Goal: Find specific page/section: Find specific page/section

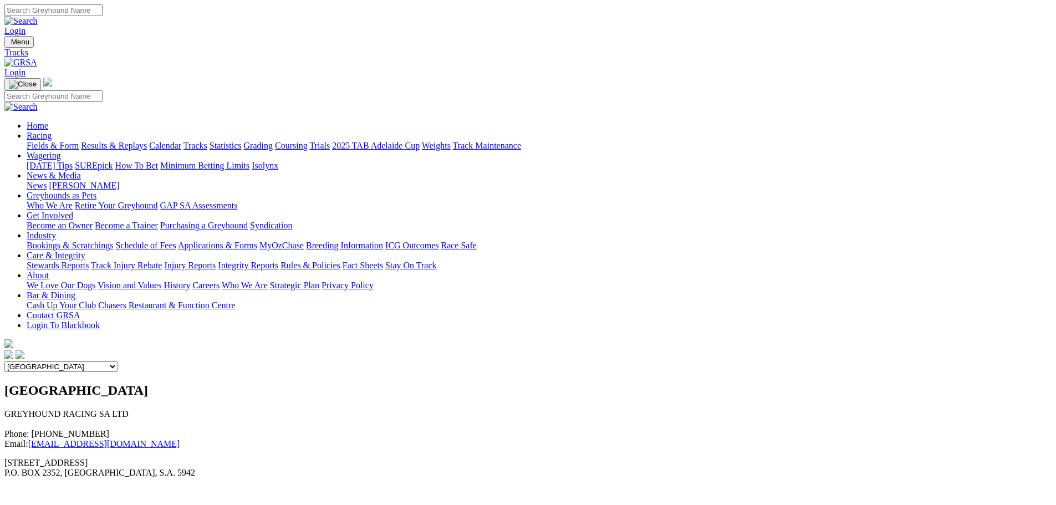
click at [117, 361] on select "Angle Park Gawler [GEOGRAPHIC_DATA] [PERSON_NAME][GEOGRAPHIC_DATA] [US_STATE] G…" at bounding box center [60, 366] width 113 height 11
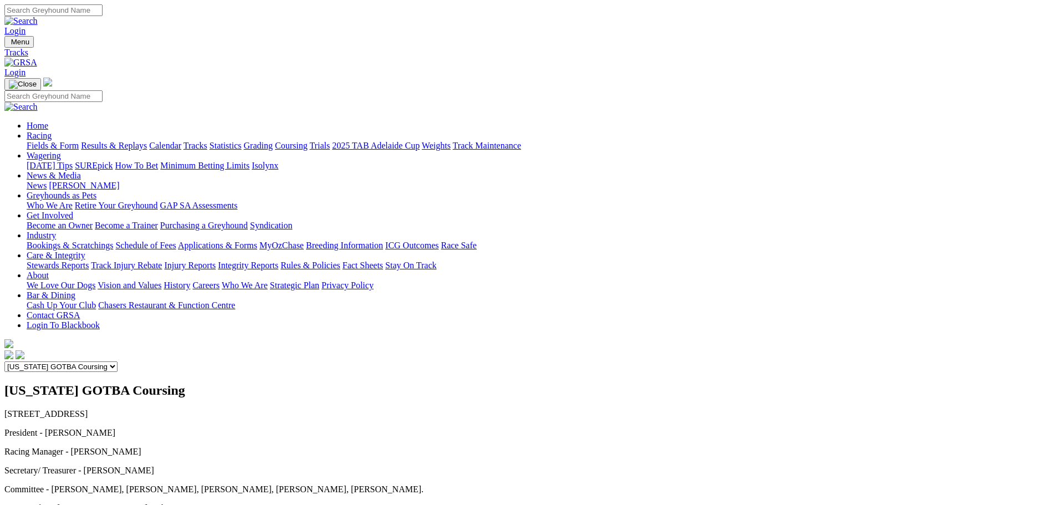
click at [533, 361] on div "Angle Park Gawler [GEOGRAPHIC_DATA] [PERSON_NAME][GEOGRAPHIC_DATA] [US_STATE] G…" at bounding box center [527, 366] width 1047 height 11
click at [117, 361] on select "Angle Park Gawler [GEOGRAPHIC_DATA] [PERSON_NAME][GEOGRAPHIC_DATA] [US_STATE] G…" at bounding box center [60, 366] width 113 height 11
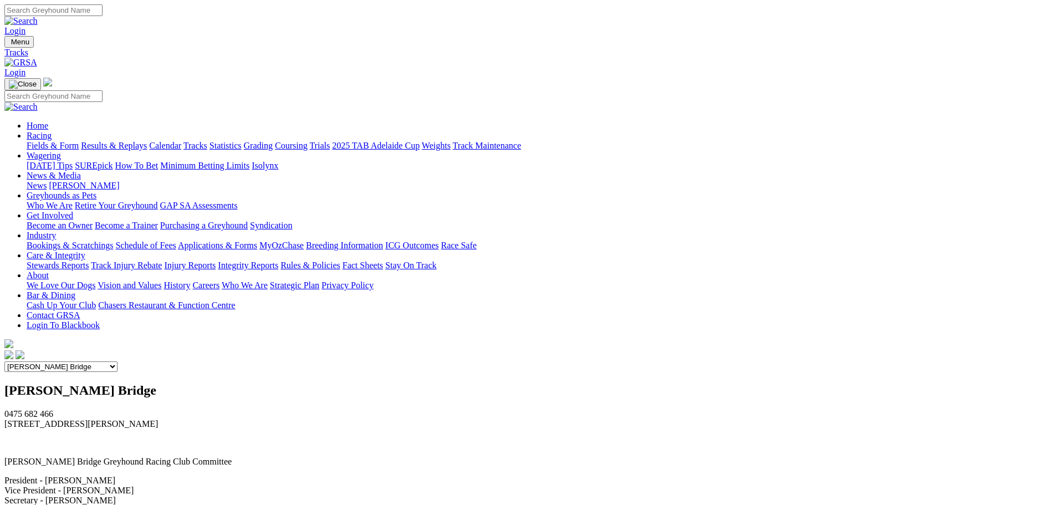
click at [117, 361] on select "Angle Park Gawler [GEOGRAPHIC_DATA] [PERSON_NAME][GEOGRAPHIC_DATA] [US_STATE] G…" at bounding box center [60, 366] width 113 height 11
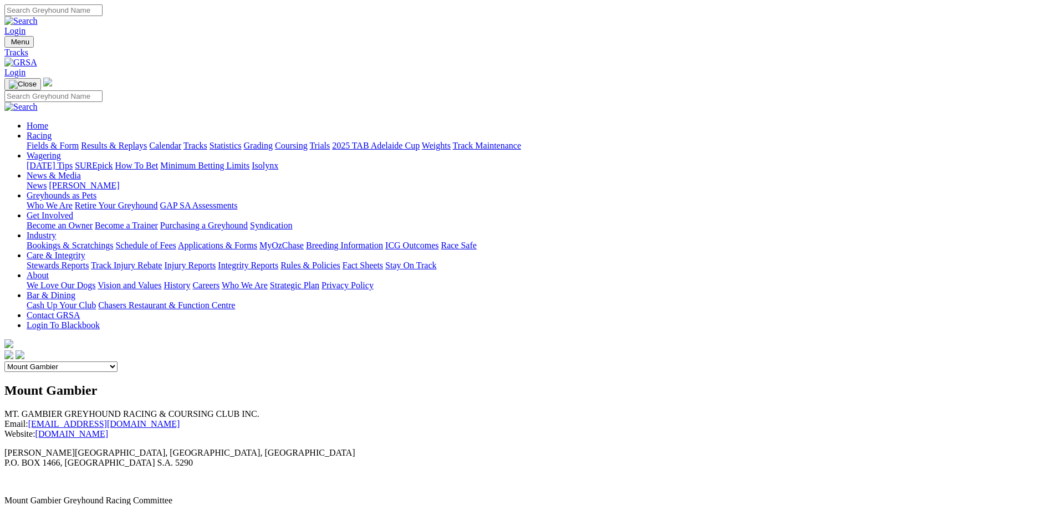
click at [117, 361] on select "Angle Park Gawler [GEOGRAPHIC_DATA] [PERSON_NAME][GEOGRAPHIC_DATA] [US_STATE] G…" at bounding box center [60, 366] width 113 height 11
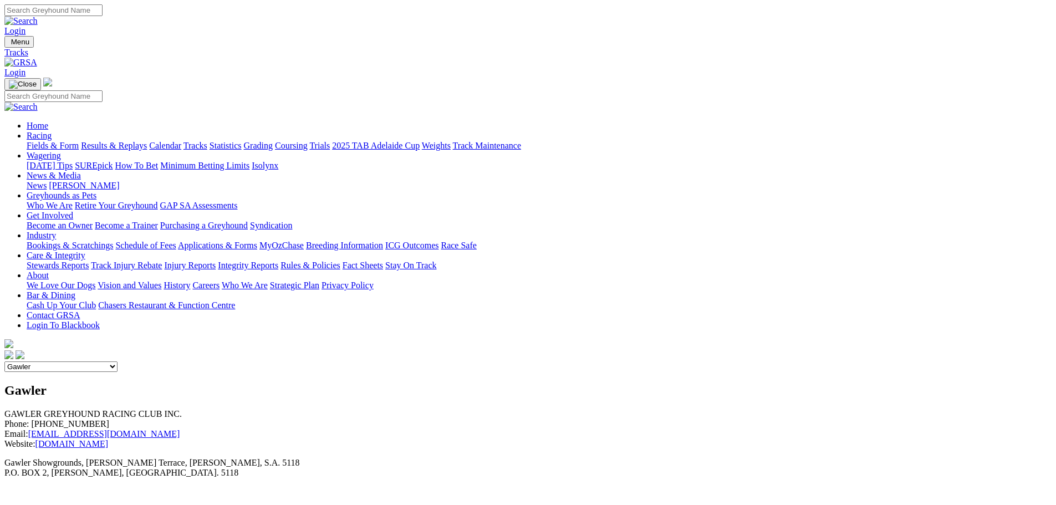
click at [117, 361] on select "Angle Park Gawler [GEOGRAPHIC_DATA] [PERSON_NAME][GEOGRAPHIC_DATA] [US_STATE] G…" at bounding box center [60, 366] width 113 height 11
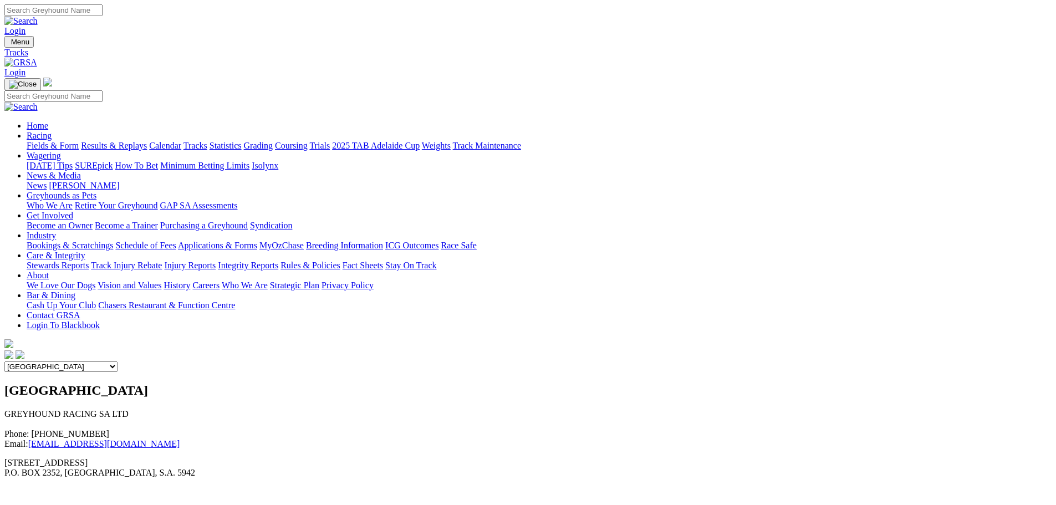
click at [117, 361] on select "Angle Park Gawler [GEOGRAPHIC_DATA] [PERSON_NAME][GEOGRAPHIC_DATA] [US_STATE] G…" at bounding box center [60, 366] width 113 height 11
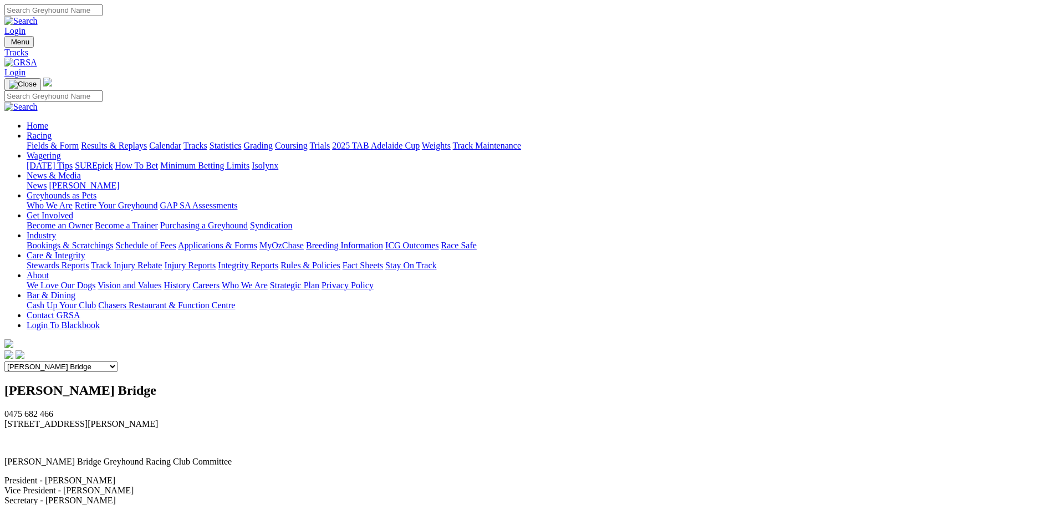
click at [117, 361] on select "Angle Park Gawler [GEOGRAPHIC_DATA] [PERSON_NAME][GEOGRAPHIC_DATA] [US_STATE] G…" at bounding box center [60, 366] width 113 height 11
select select "5"
click at [117, 361] on select "Angle Park Gawler [GEOGRAPHIC_DATA] [PERSON_NAME][GEOGRAPHIC_DATA] [US_STATE] G…" at bounding box center [60, 366] width 113 height 11
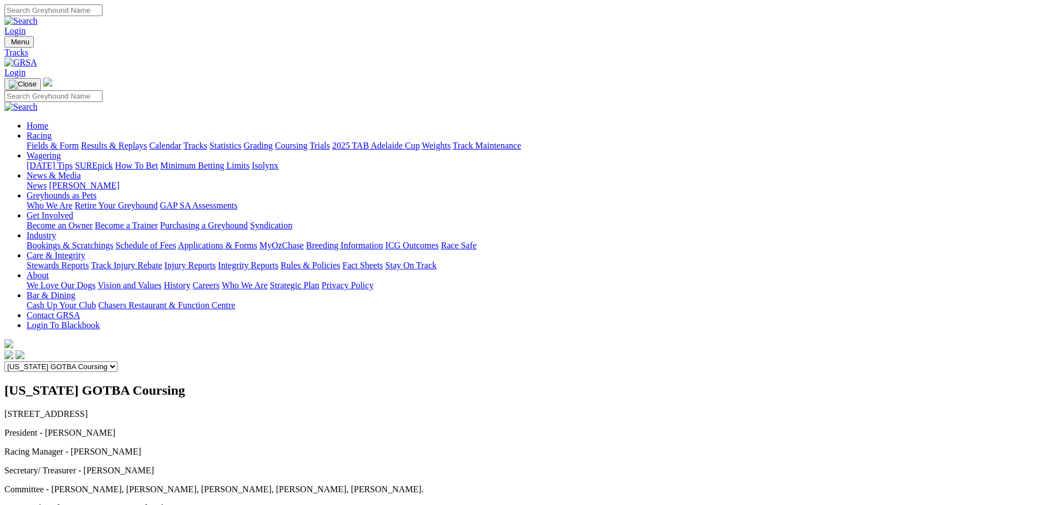
click at [117, 361] on select "Angle Park Gawler [GEOGRAPHIC_DATA] [PERSON_NAME][GEOGRAPHIC_DATA] [US_STATE] G…" at bounding box center [60, 366] width 113 height 11
